Goal: Task Accomplishment & Management: Use online tool/utility

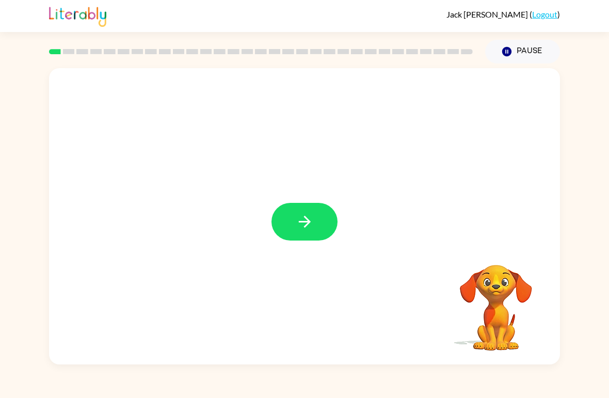
click at [299, 220] on icon "button" at bounding box center [305, 222] width 18 height 18
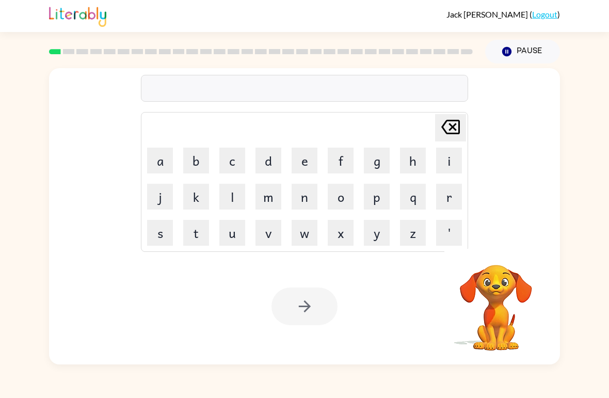
click at [446, 194] on button "r" at bounding box center [449, 197] width 26 height 26
click at [231, 241] on button "u" at bounding box center [232, 233] width 26 height 26
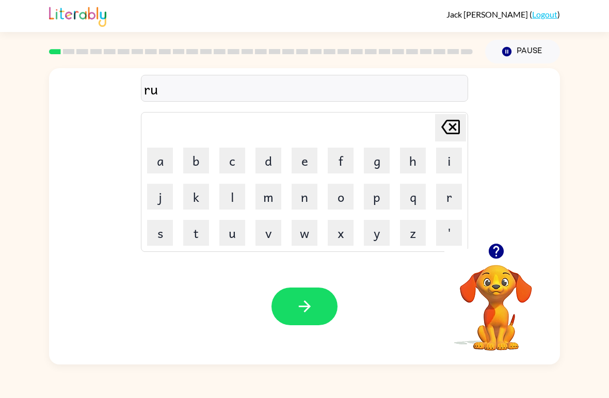
click at [201, 166] on button "b" at bounding box center [196, 161] width 26 height 26
click at [298, 315] on icon "button" at bounding box center [305, 306] width 18 height 18
click at [264, 195] on button "m" at bounding box center [268, 197] width 26 height 26
click at [159, 161] on button "a" at bounding box center [160, 161] width 26 height 26
click at [197, 244] on button "t" at bounding box center [196, 233] width 26 height 26
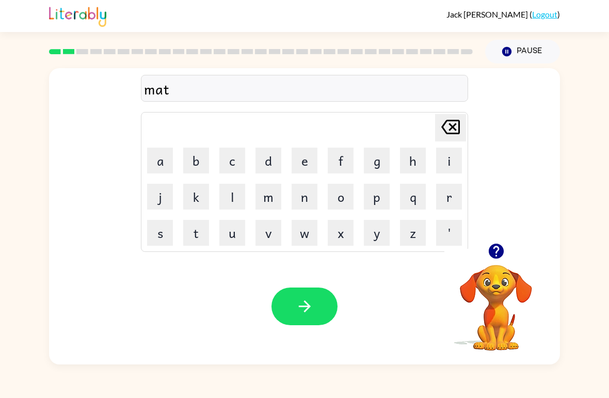
click at [414, 162] on button "h" at bounding box center [413, 161] width 26 height 26
click at [461, 121] on icon "[PERSON_NAME] last character input" at bounding box center [450, 127] width 25 height 25
click at [464, 117] on button "[PERSON_NAME] last character input" at bounding box center [450, 127] width 31 height 27
click at [498, 254] on icon "button" at bounding box center [495, 250] width 15 height 15
click at [452, 115] on icon "[PERSON_NAME] last character input" at bounding box center [450, 127] width 25 height 25
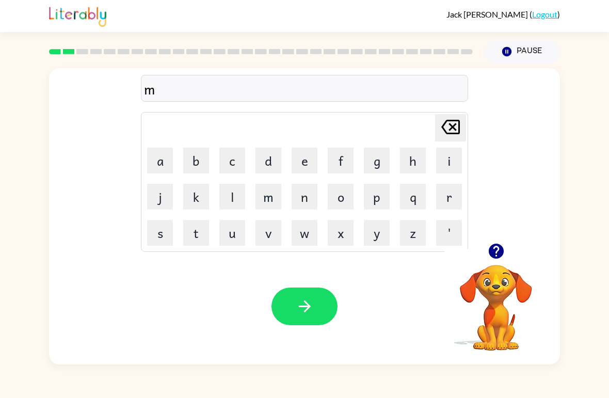
click at [332, 218] on td "x" at bounding box center [340, 232] width 35 height 35
click at [332, 186] on button "o" at bounding box center [341, 197] width 26 height 26
click at [191, 241] on button "t" at bounding box center [196, 233] width 26 height 26
click at [419, 154] on button "h" at bounding box center [413, 161] width 26 height 26
click at [280, 309] on button "button" at bounding box center [304, 306] width 66 height 38
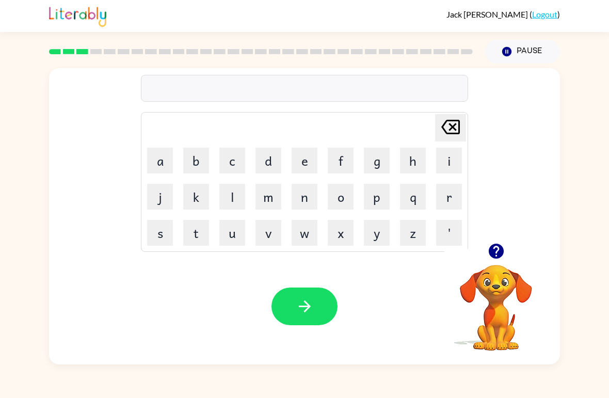
click at [267, 161] on button "d" at bounding box center [268, 161] width 26 height 26
click at [305, 158] on button "e" at bounding box center [304, 161] width 26 height 26
click at [302, 202] on button "n" at bounding box center [304, 197] width 26 height 26
click at [300, 318] on button "button" at bounding box center [304, 306] width 66 height 38
click at [156, 239] on button "s" at bounding box center [160, 233] width 26 height 26
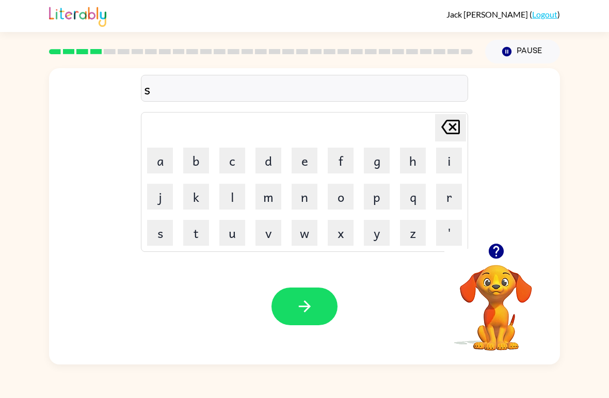
click at [381, 193] on button "p" at bounding box center [377, 197] width 26 height 26
click at [349, 195] on button "o" at bounding box center [341, 197] width 26 height 26
click at [205, 245] on button "t" at bounding box center [196, 233] width 26 height 26
click at [499, 249] on icon "button" at bounding box center [495, 250] width 15 height 15
click at [288, 314] on button "button" at bounding box center [304, 306] width 66 height 38
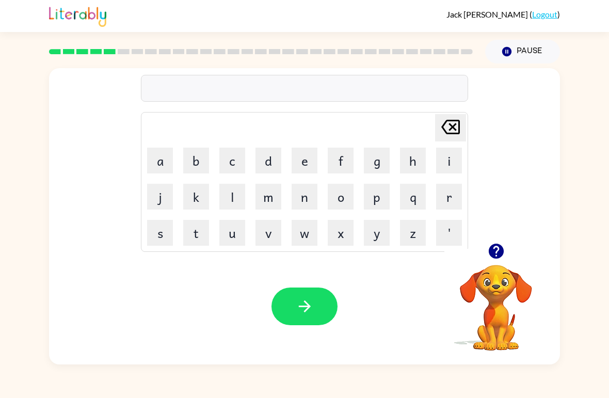
click at [159, 239] on button "s" at bounding box center [160, 233] width 26 height 26
click at [302, 238] on button "w" at bounding box center [304, 233] width 26 height 26
click at [303, 160] on button "e" at bounding box center [304, 161] width 26 height 26
click at [378, 198] on button "p" at bounding box center [377, 197] width 26 height 26
click at [200, 233] on button "t" at bounding box center [196, 233] width 26 height 26
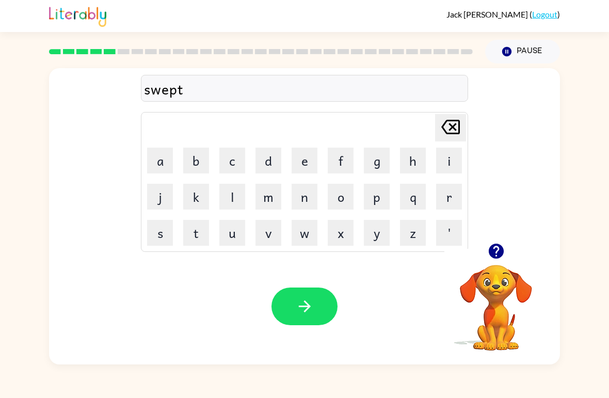
click at [296, 318] on button "button" at bounding box center [304, 306] width 66 height 38
click at [374, 199] on button "p" at bounding box center [377, 197] width 26 height 26
click at [437, 161] on button "i" at bounding box center [449, 161] width 26 height 26
click at [301, 164] on button "e" at bounding box center [304, 161] width 26 height 26
click at [300, 306] on icon "button" at bounding box center [304, 306] width 12 height 12
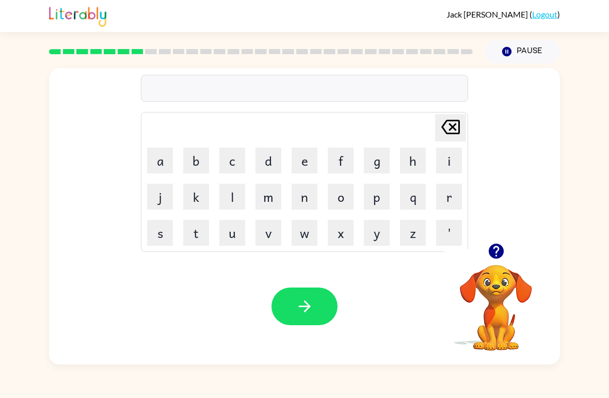
click at [230, 167] on button "c" at bounding box center [232, 161] width 26 height 26
click at [165, 166] on button "a" at bounding box center [160, 161] width 26 height 26
click at [272, 161] on button "d" at bounding box center [268, 161] width 26 height 26
click at [233, 205] on button "l" at bounding box center [232, 197] width 26 height 26
click at [301, 307] on icon "button" at bounding box center [304, 306] width 12 height 12
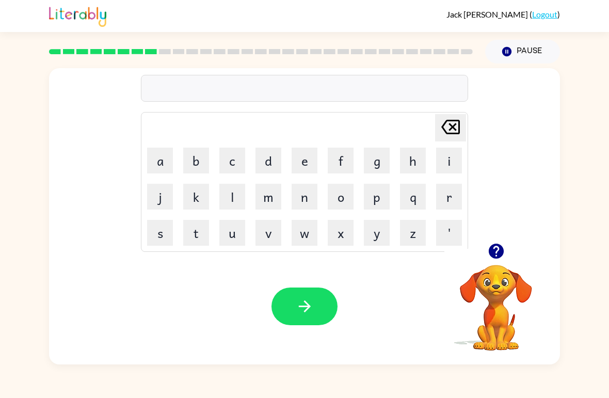
click at [193, 160] on button "b" at bounding box center [196, 161] width 26 height 26
click at [162, 152] on button "a" at bounding box center [160, 161] width 26 height 26
click at [193, 239] on button "t" at bounding box center [196, 233] width 26 height 26
click at [405, 157] on button "h" at bounding box center [413, 161] width 26 height 26
click at [301, 290] on button "button" at bounding box center [304, 306] width 66 height 38
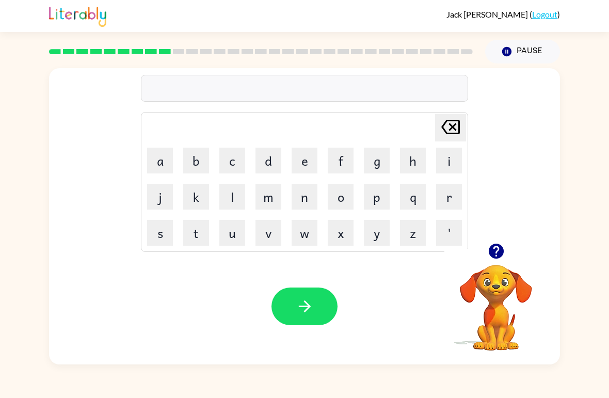
click at [231, 167] on button "c" at bounding box center [232, 161] width 26 height 26
click at [230, 201] on button "l" at bounding box center [232, 197] width 26 height 26
click at [167, 165] on button "a" at bounding box center [160, 161] width 26 height 26
click at [306, 201] on button "n" at bounding box center [304, 197] width 26 height 26
click at [269, 298] on div "Your browser must support playing .mp4 files to use Literably. Please try using…" at bounding box center [304, 306] width 511 height 116
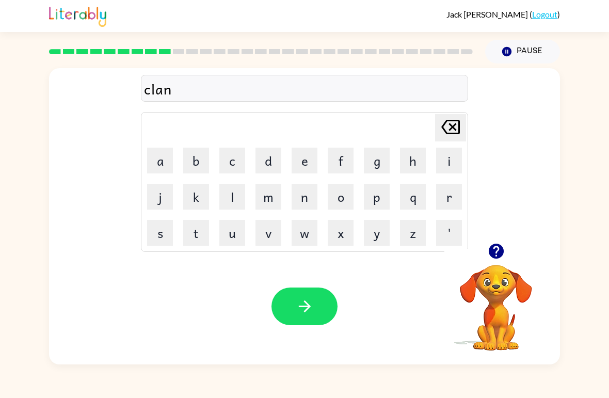
click at [286, 309] on button "button" at bounding box center [304, 306] width 66 height 38
click at [167, 233] on button "s" at bounding box center [160, 233] width 26 height 26
click at [408, 163] on button "h" at bounding box center [413, 161] width 26 height 26
click at [335, 195] on button "o" at bounding box center [341, 197] width 26 height 26
click at [233, 163] on button "c" at bounding box center [232, 161] width 26 height 26
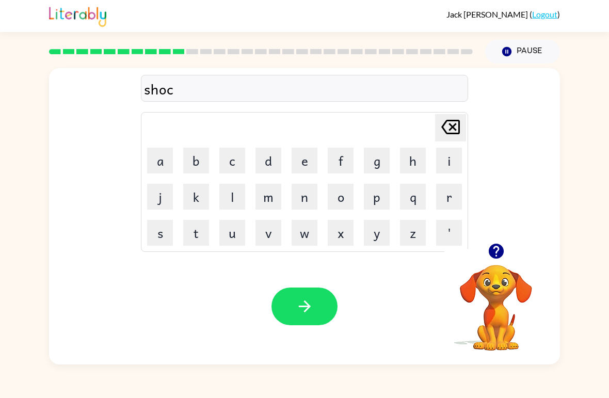
click at [191, 205] on button "k" at bounding box center [196, 197] width 26 height 26
click at [288, 288] on button "button" at bounding box center [304, 306] width 66 height 38
click at [157, 234] on button "s" at bounding box center [160, 233] width 26 height 26
click at [459, 118] on icon "[PERSON_NAME] last character input" at bounding box center [450, 127] width 25 height 25
click at [378, 167] on button "g" at bounding box center [377, 161] width 26 height 26
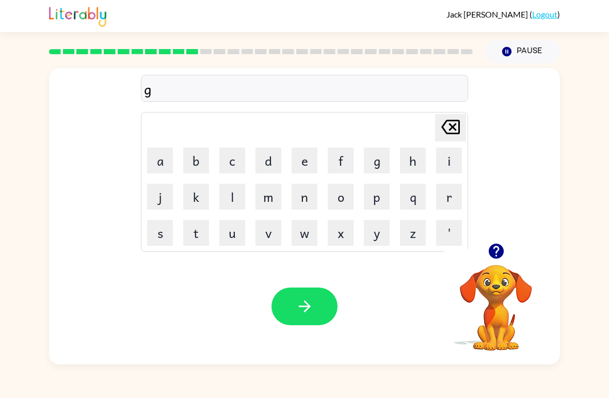
click at [163, 167] on button "a" at bounding box center [160, 161] width 26 height 26
click at [158, 235] on button "s" at bounding box center [160, 233] width 26 height 26
click at [155, 240] on button "s" at bounding box center [160, 233] width 26 height 26
click at [296, 301] on icon "button" at bounding box center [305, 306] width 18 height 18
click at [444, 154] on button "i" at bounding box center [449, 161] width 26 height 26
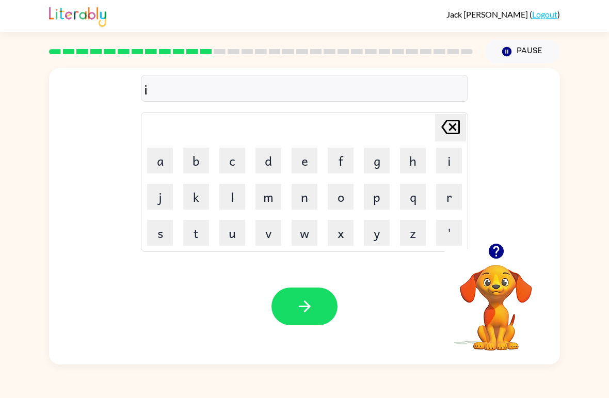
click at [234, 166] on button "c" at bounding box center [232, 161] width 26 height 26
click at [444, 127] on icon "[PERSON_NAME] last character input" at bounding box center [450, 127] width 25 height 25
click at [202, 195] on button "k" at bounding box center [196, 197] width 26 height 26
click at [162, 242] on button "s" at bounding box center [160, 233] width 26 height 26
click at [373, 202] on button "p" at bounding box center [377, 197] width 26 height 26
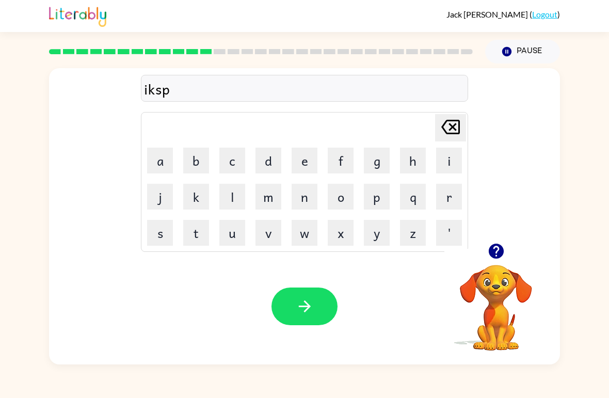
click at [232, 194] on button "l" at bounding box center [232, 197] width 26 height 26
click at [338, 203] on button "o" at bounding box center [341, 197] width 26 height 26
click at [265, 160] on button "d" at bounding box center [268, 161] width 26 height 26
click at [326, 331] on div "Your browser must support playing .mp4 files to use Literably. Please try using…" at bounding box center [304, 306] width 511 height 116
click at [285, 307] on button "button" at bounding box center [304, 306] width 66 height 38
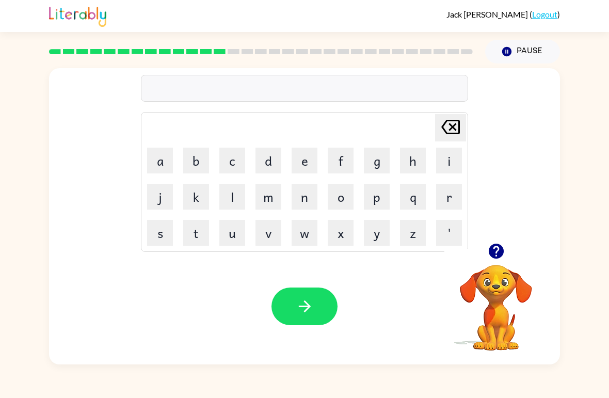
click at [157, 235] on button "s" at bounding box center [160, 233] width 26 height 26
click at [313, 234] on button "w" at bounding box center [304, 233] width 26 height 26
click at [300, 160] on button "e" at bounding box center [304, 161] width 26 height 26
click at [194, 235] on button "t" at bounding box center [196, 233] width 26 height 26
click at [500, 251] on icon "button" at bounding box center [495, 250] width 15 height 15
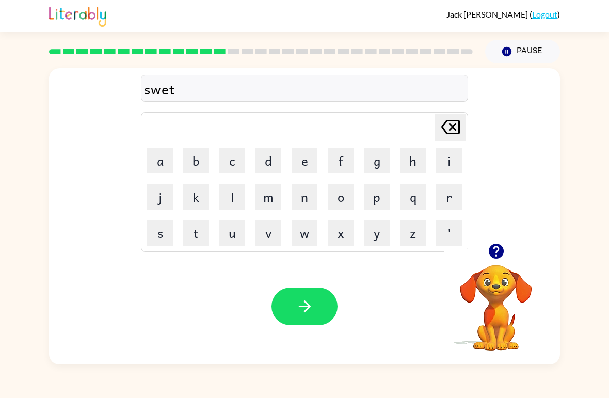
click at [451, 159] on button "i" at bounding box center [449, 161] width 26 height 26
click at [311, 204] on button "n" at bounding box center [304, 197] width 26 height 26
click at [293, 298] on button "button" at bounding box center [304, 306] width 66 height 38
click at [403, 160] on button "h" at bounding box center [413, 161] width 26 height 26
click at [370, 195] on button "p" at bounding box center [377, 197] width 26 height 26
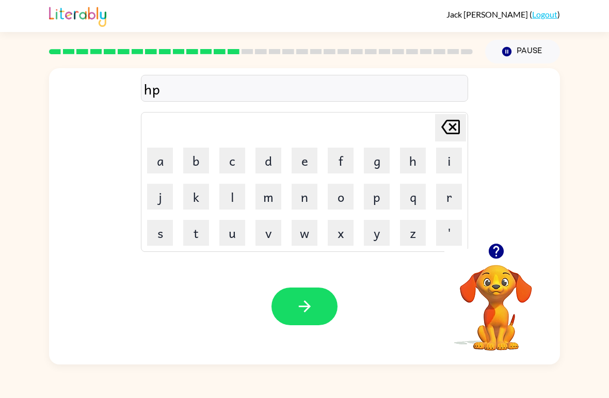
click at [336, 197] on button "o" at bounding box center [341, 197] width 26 height 26
click at [307, 162] on button "e" at bounding box center [304, 161] width 26 height 26
click at [306, 307] on icon "button" at bounding box center [304, 306] width 12 height 12
click at [339, 166] on button "f" at bounding box center [341, 161] width 26 height 26
click at [341, 202] on button "o" at bounding box center [341, 197] width 26 height 26
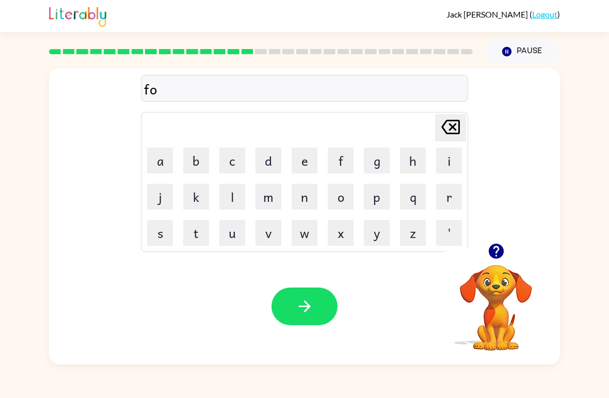
click at [440, 191] on button "r" at bounding box center [449, 197] width 26 height 26
click at [241, 160] on button "c" at bounding box center [232, 161] width 26 height 26
click at [202, 204] on button "k" at bounding box center [196, 197] width 26 height 26
click at [430, 123] on td "[PERSON_NAME] last character input" at bounding box center [304, 127] width 324 height 28
click at [448, 133] on icon "[PERSON_NAME] last character input" at bounding box center [450, 127] width 25 height 25
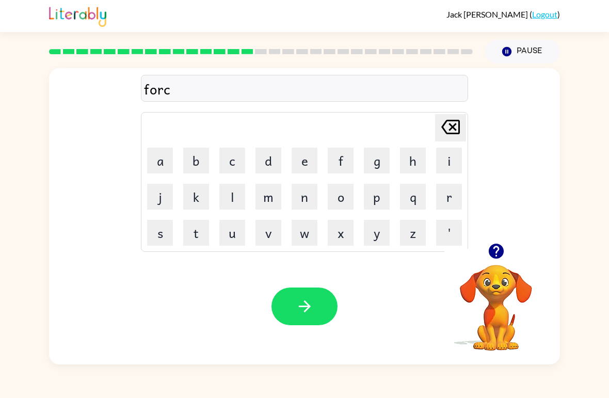
click at [449, 122] on icon "[PERSON_NAME] last character input" at bounding box center [450, 127] width 25 height 25
click at [197, 202] on button "k" at bounding box center [196, 197] width 26 height 26
click at [302, 301] on icon "button" at bounding box center [305, 306] width 18 height 18
click at [304, 170] on button "e" at bounding box center [304, 161] width 26 height 26
click at [190, 165] on button "b" at bounding box center [196, 161] width 26 height 26
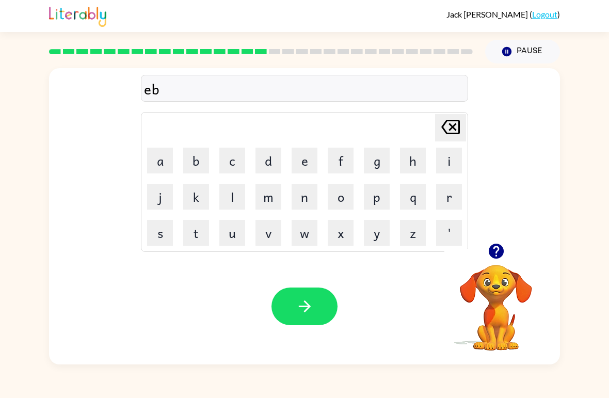
click at [455, 103] on div "eb Delete Delete last character input a b c d e f g h i j k l m n o p q r s t u…" at bounding box center [304, 155] width 327 height 192
click at [450, 120] on icon at bounding box center [450, 127] width 19 height 14
click at [455, 119] on icon "[PERSON_NAME] last character input" at bounding box center [450, 127] width 25 height 25
click at [299, 227] on button "w" at bounding box center [304, 233] width 26 height 26
click at [300, 159] on button "e" at bounding box center [304, 161] width 26 height 26
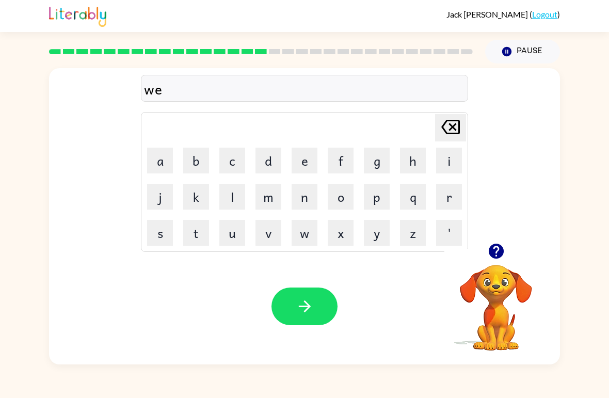
click at [188, 163] on button "b" at bounding box center [196, 161] width 26 height 26
click at [287, 308] on button "button" at bounding box center [304, 306] width 66 height 38
click at [164, 235] on button "s" at bounding box center [160, 233] width 26 height 26
click at [231, 199] on button "l" at bounding box center [232, 197] width 26 height 26
click at [308, 161] on button "e" at bounding box center [304, 161] width 26 height 26
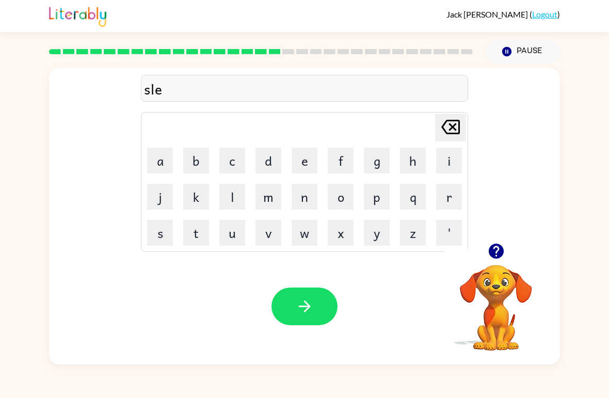
click at [375, 198] on button "p" at bounding box center [377, 197] width 26 height 26
click at [199, 225] on button "t" at bounding box center [196, 233] width 26 height 26
click at [306, 305] on icon "button" at bounding box center [305, 306] width 18 height 18
click at [161, 163] on button "a" at bounding box center [160, 161] width 26 height 26
click at [449, 127] on icon "[PERSON_NAME] last character input" at bounding box center [450, 127] width 25 height 25
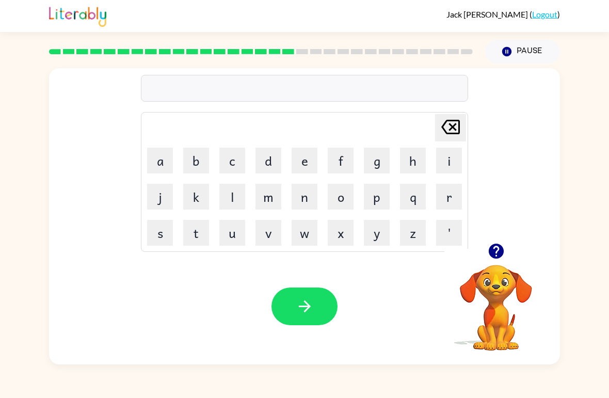
click at [417, 167] on button "h" at bounding box center [413, 161] width 26 height 26
click at [162, 161] on button "a" at bounding box center [160, 161] width 26 height 26
click at [444, 199] on button "r" at bounding box center [449, 197] width 26 height 26
click at [265, 160] on button "d" at bounding box center [268, 161] width 26 height 26
click at [302, 298] on icon "button" at bounding box center [305, 306] width 18 height 18
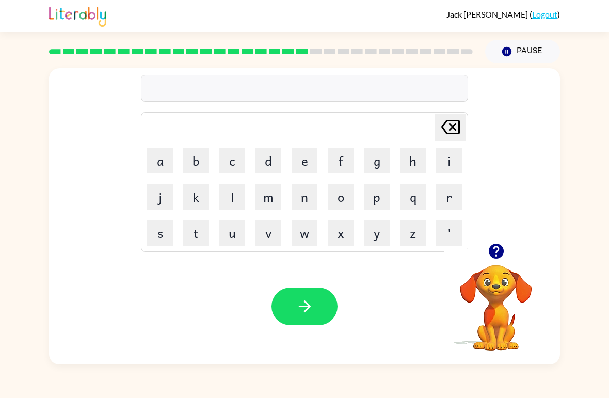
click at [441, 194] on button "r" at bounding box center [449, 197] width 26 height 26
click at [343, 193] on button "o" at bounding box center [341, 197] width 26 height 26
click at [272, 164] on button "d" at bounding box center [268, 161] width 26 height 26
click at [287, 297] on button "button" at bounding box center [304, 306] width 66 height 38
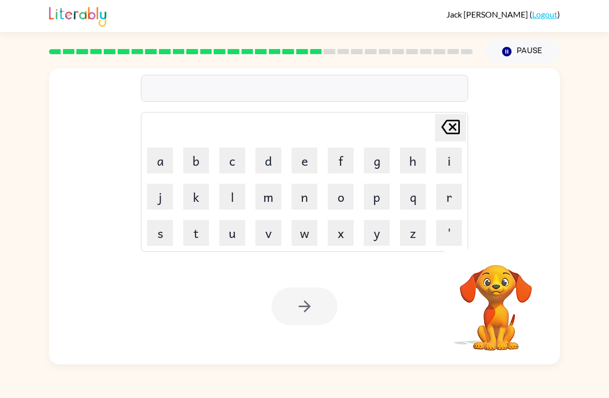
click at [451, 199] on button "r" at bounding box center [449, 197] width 26 height 26
click at [311, 159] on button "e" at bounding box center [304, 161] width 26 height 26
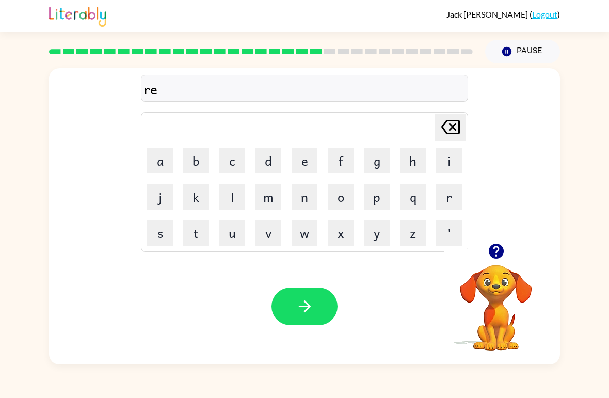
click at [157, 236] on button "s" at bounding box center [160, 233] width 26 height 26
click at [199, 231] on button "t" at bounding box center [196, 233] width 26 height 26
click at [301, 165] on button "e" at bounding box center [304, 161] width 26 height 26
click at [259, 162] on button "d" at bounding box center [268, 161] width 26 height 26
click at [292, 298] on button "button" at bounding box center [304, 306] width 66 height 38
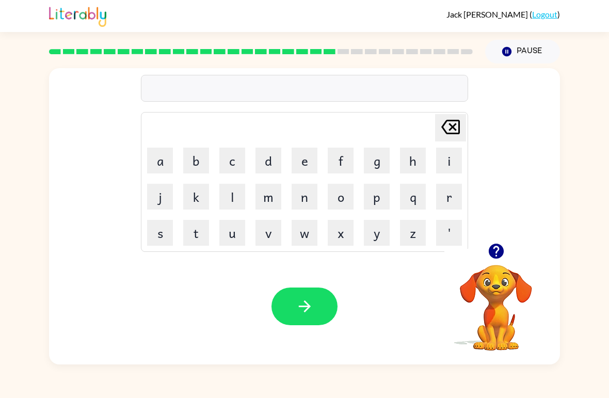
click at [299, 237] on button "w" at bounding box center [304, 233] width 26 height 26
click at [161, 160] on button "a" at bounding box center [160, 161] width 26 height 26
click at [230, 163] on button "c" at bounding box center [232, 161] width 26 height 26
click at [198, 196] on button "k" at bounding box center [196, 197] width 26 height 26
click at [298, 315] on icon "button" at bounding box center [305, 306] width 18 height 18
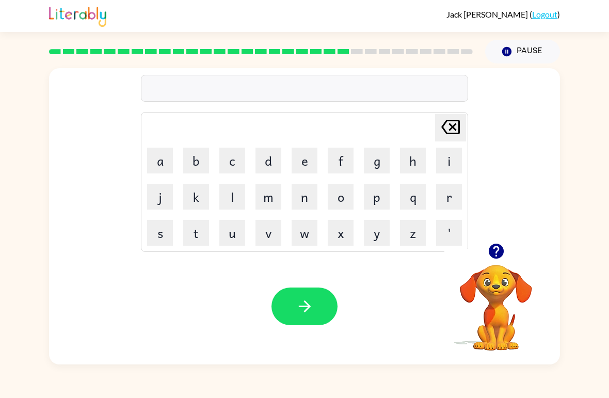
click at [163, 238] on button "s" at bounding box center [160, 233] width 26 height 26
click at [300, 193] on button "n" at bounding box center [304, 197] width 26 height 26
click at [341, 201] on button "o" at bounding box center [341, 197] width 26 height 26
click at [264, 195] on button "m" at bounding box center [268, 197] width 26 height 26
click at [162, 166] on button "a" at bounding box center [160, 161] width 26 height 26
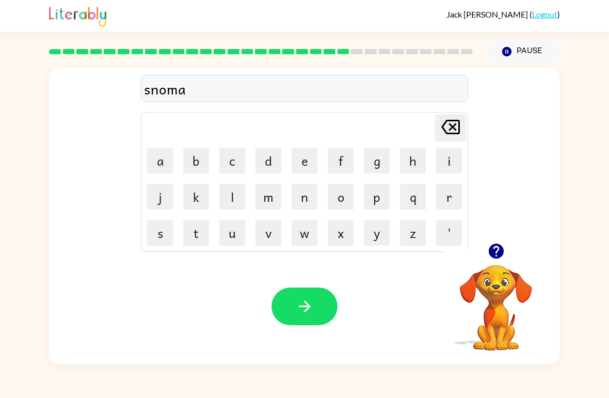
click at [297, 196] on button "n" at bounding box center [304, 197] width 26 height 26
click at [301, 167] on button "e" at bounding box center [304, 161] width 26 height 26
click at [288, 309] on button "button" at bounding box center [304, 306] width 66 height 38
click at [302, 242] on button "w" at bounding box center [304, 233] width 26 height 26
click at [447, 173] on button "i" at bounding box center [449, 161] width 26 height 26
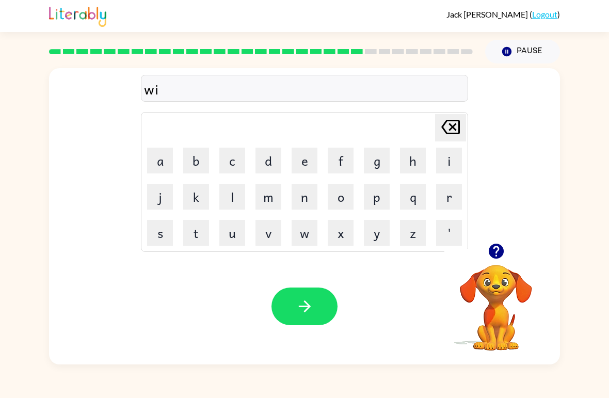
click at [147, 239] on button "s" at bounding box center [160, 233] width 26 height 26
click at [449, 130] on icon at bounding box center [450, 127] width 19 height 14
click at [194, 234] on button "t" at bounding box center [196, 233] width 26 height 26
click at [294, 160] on button "e" at bounding box center [304, 161] width 26 height 26
click at [451, 199] on button "r" at bounding box center [449, 197] width 26 height 26
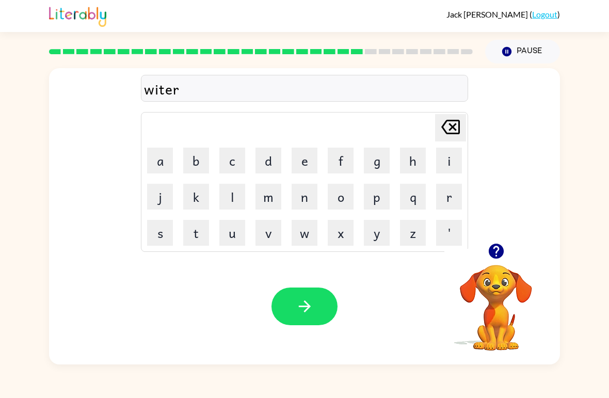
click at [299, 301] on icon "button" at bounding box center [305, 306] width 18 height 18
click at [234, 156] on button "c" at bounding box center [232, 161] width 26 height 26
click at [403, 164] on button "h" at bounding box center [413, 161] width 26 height 26
click at [304, 160] on button "e" at bounding box center [304, 161] width 26 height 26
click at [161, 237] on button "s" at bounding box center [160, 233] width 26 height 26
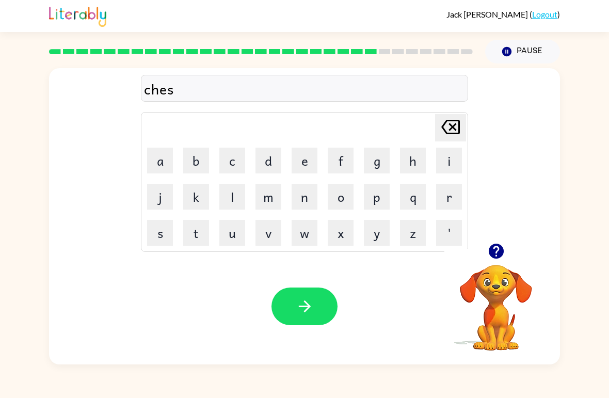
click at [197, 226] on button "t" at bounding box center [196, 233] width 26 height 26
click at [275, 274] on div "Your browser must support playing .mp4 files to use Literably. Please try using…" at bounding box center [304, 306] width 511 height 116
click at [281, 297] on button "button" at bounding box center [304, 306] width 66 height 38
click at [162, 237] on button "s" at bounding box center [160, 233] width 26 height 26
click at [231, 236] on button "u" at bounding box center [232, 233] width 26 height 26
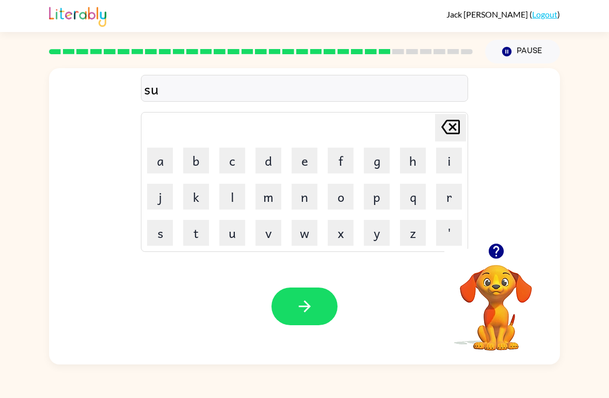
click at [194, 233] on button "t" at bounding box center [196, 233] width 26 height 26
click at [447, 159] on button "i" at bounding box center [449, 161] width 26 height 26
click at [309, 193] on button "n" at bounding box center [304, 197] width 26 height 26
click at [289, 307] on button "button" at bounding box center [304, 306] width 66 height 38
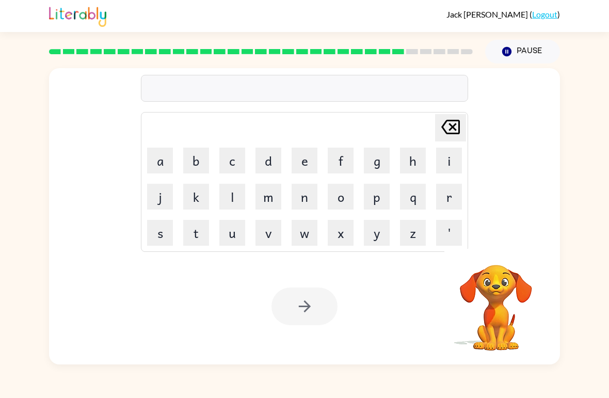
click at [230, 159] on button "c" at bounding box center [232, 161] width 26 height 26
click at [331, 198] on button "o" at bounding box center [341, 197] width 26 height 26
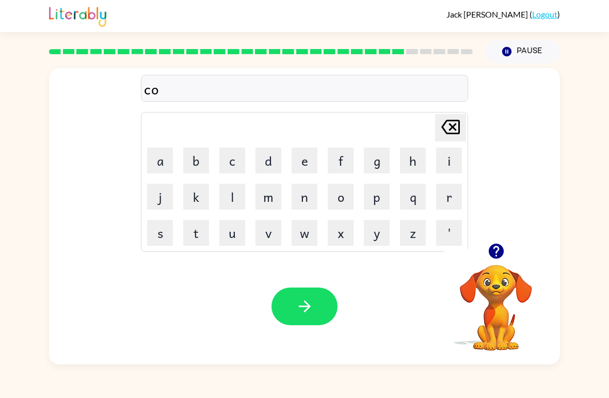
click at [301, 201] on button "n" at bounding box center [304, 197] width 26 height 26
click at [300, 160] on button "e" at bounding box center [304, 161] width 26 height 26
click at [299, 294] on button "button" at bounding box center [304, 306] width 66 height 38
click at [234, 162] on button "c" at bounding box center [232, 161] width 26 height 26
click at [409, 160] on button "h" at bounding box center [413, 161] width 26 height 26
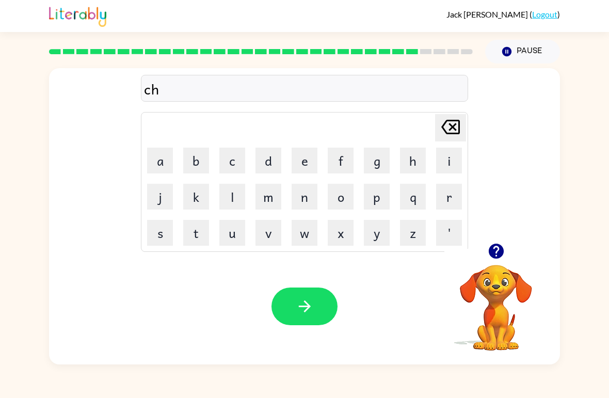
click at [156, 158] on button "a" at bounding box center [160, 161] width 26 height 26
click at [304, 201] on button "n" at bounding box center [304, 197] width 26 height 26
click at [297, 166] on button "e" at bounding box center [304, 161] width 26 height 26
click at [286, 319] on button "button" at bounding box center [304, 306] width 66 height 38
click at [158, 242] on button "s" at bounding box center [160, 233] width 26 height 26
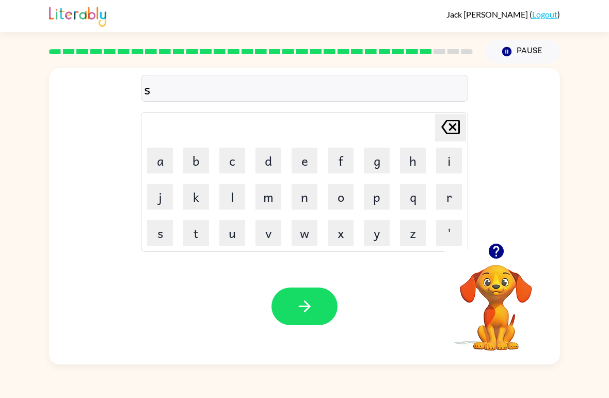
click at [412, 159] on button "h" at bounding box center [413, 161] width 26 height 26
click at [236, 242] on button "u" at bounding box center [232, 233] width 26 height 26
click at [195, 231] on button "t" at bounding box center [196, 233] width 26 height 26
click at [319, 311] on button "button" at bounding box center [304, 306] width 66 height 38
click at [195, 236] on button "t" at bounding box center [196, 233] width 26 height 26
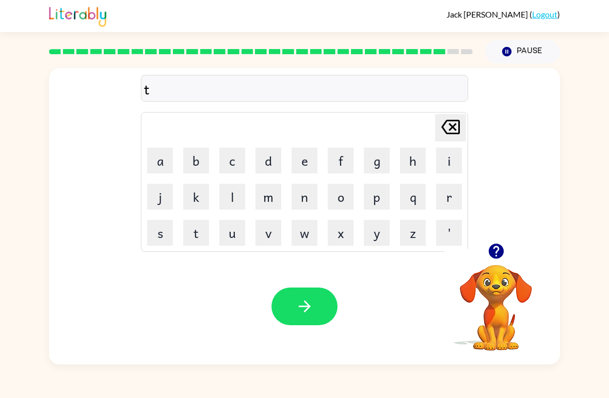
click at [416, 160] on button "h" at bounding box center [413, 161] width 26 height 26
click at [307, 163] on button "e" at bounding box center [304, 161] width 26 height 26
click at [450, 201] on button "r" at bounding box center [449, 197] width 26 height 26
click at [158, 230] on button "s" at bounding box center [160, 233] width 26 height 26
click at [201, 232] on button "t" at bounding box center [196, 233] width 26 height 26
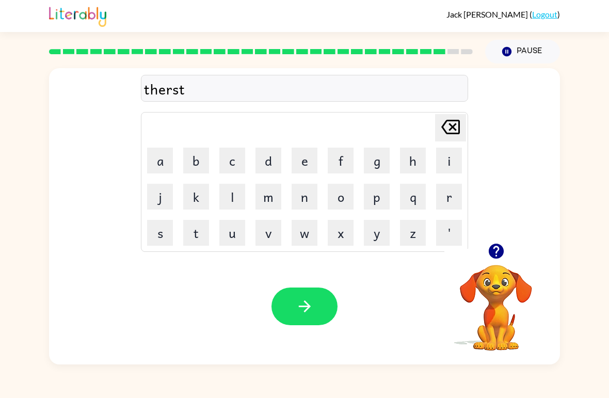
click at [277, 305] on button "button" at bounding box center [304, 306] width 66 height 38
click at [446, 199] on button "r" at bounding box center [449, 197] width 26 height 26
click at [444, 161] on button "i" at bounding box center [449, 161] width 26 height 26
click at [370, 206] on button "p" at bounding box center [377, 197] width 26 height 26
click at [305, 161] on button "e" at bounding box center [304, 161] width 26 height 26
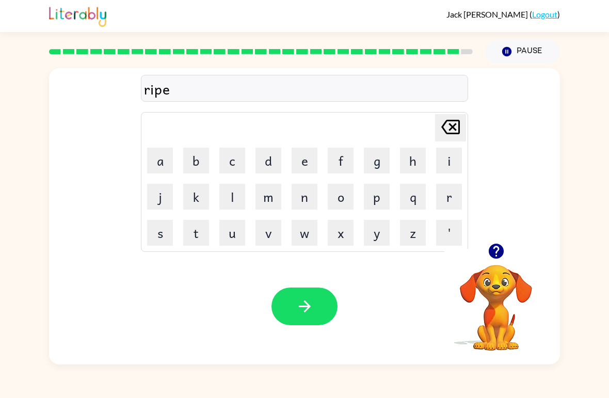
click at [281, 302] on button "button" at bounding box center [304, 306] width 66 height 38
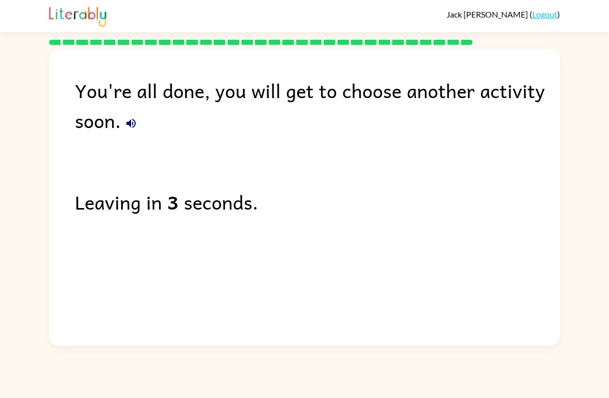
click at [128, 122] on icon "button" at bounding box center [131, 123] width 12 height 12
